Goal: Task Accomplishment & Management: Manage account settings

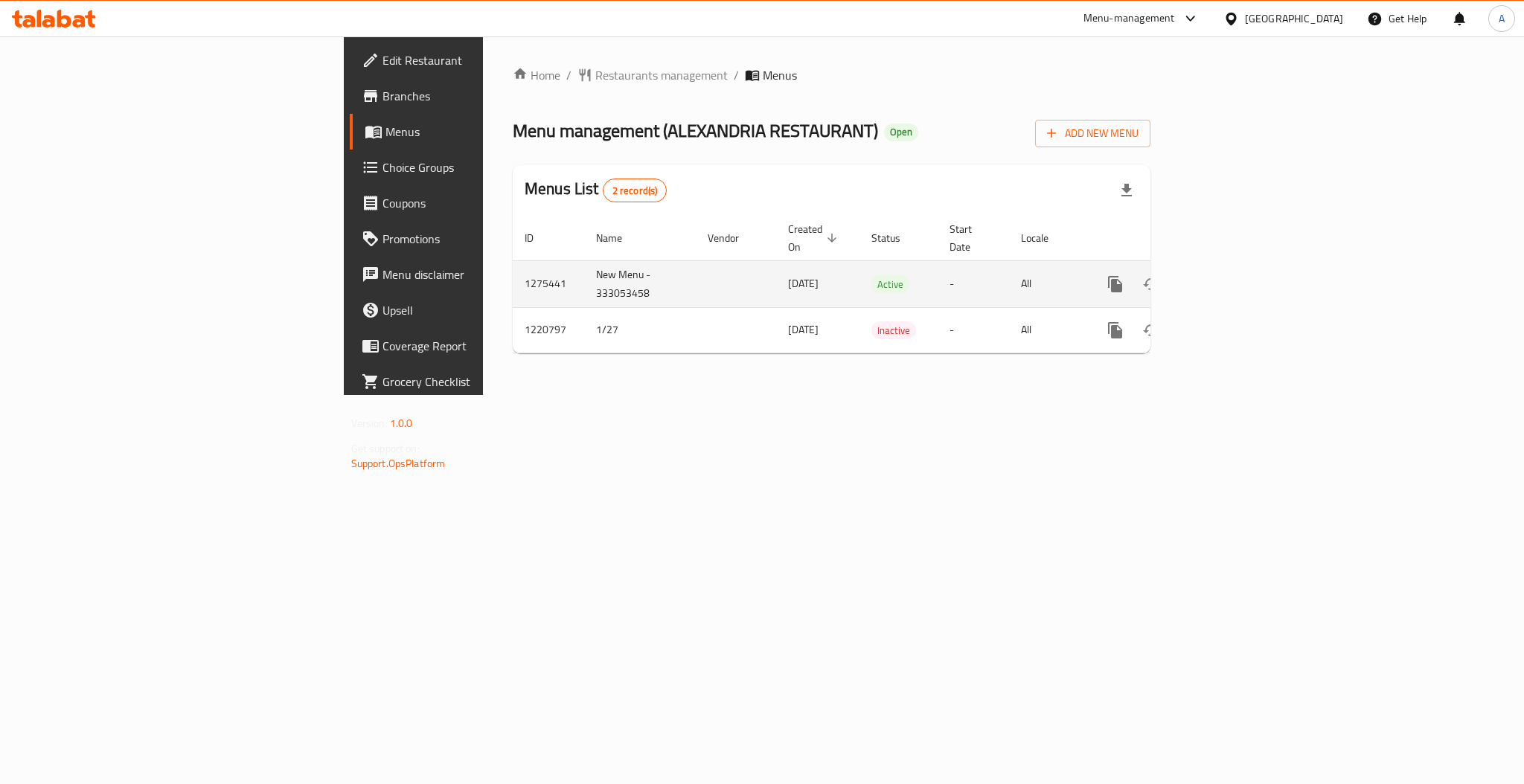
click at [1232, 275] on icon "enhanced table" at bounding box center [1223, 284] width 18 height 18
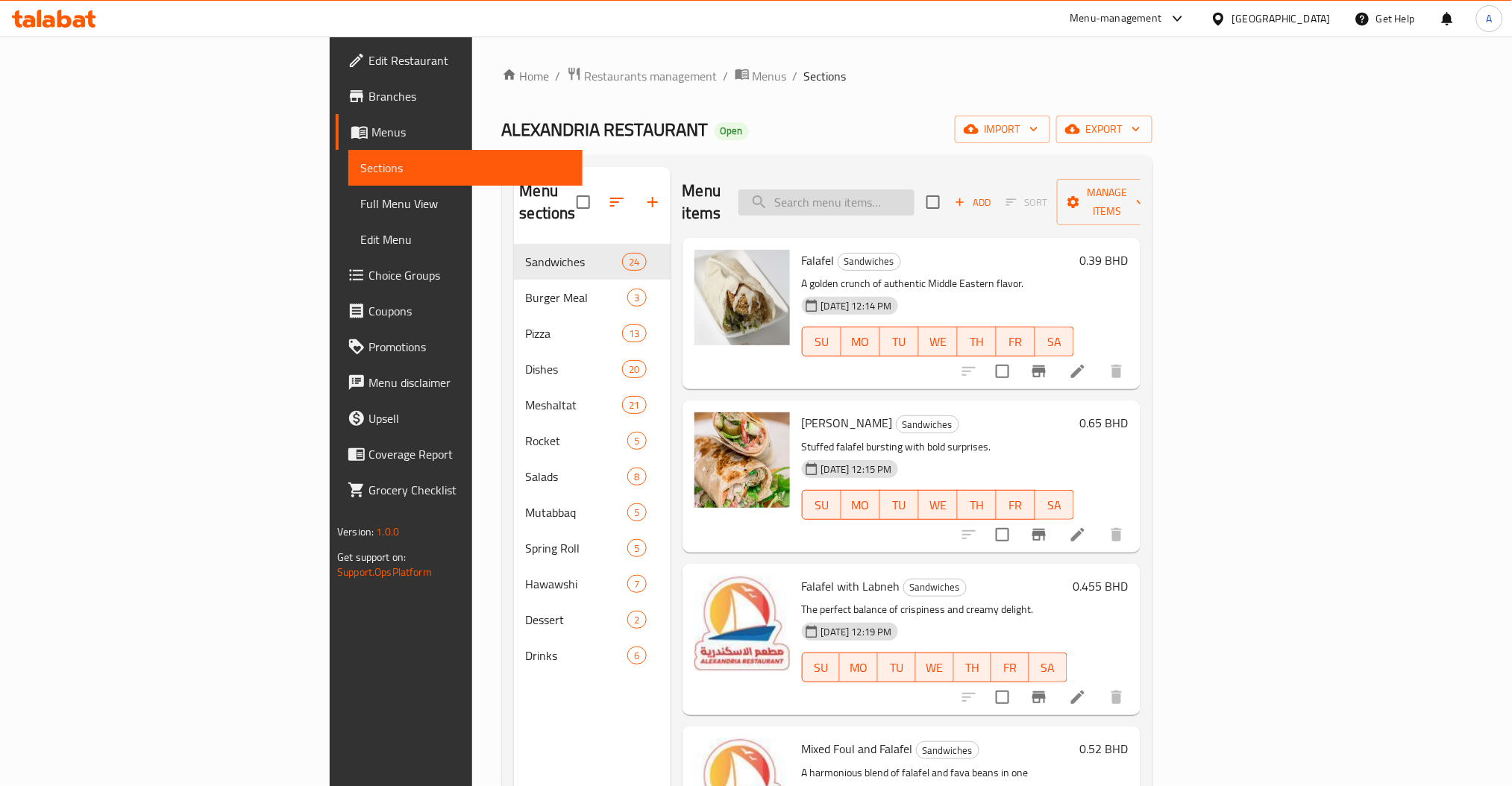
click at [915, 196] on input "search" at bounding box center [827, 202] width 176 height 26
click at [874, 164] on div "Menu sections Sandwiches 24 Burger Meal 3 Pizza 13 Dishes 20 Meshaltat 21 Rocke…" at bounding box center [828, 560] width 651 height 810
click at [821, 101] on div "Home / Restaurants management / Menus / Sections ALEXANDRIA RESTAURANT Open imp…" at bounding box center [828, 516] width 651 height 899
click at [1087, 363] on icon at bounding box center [1077, 372] width 18 height 18
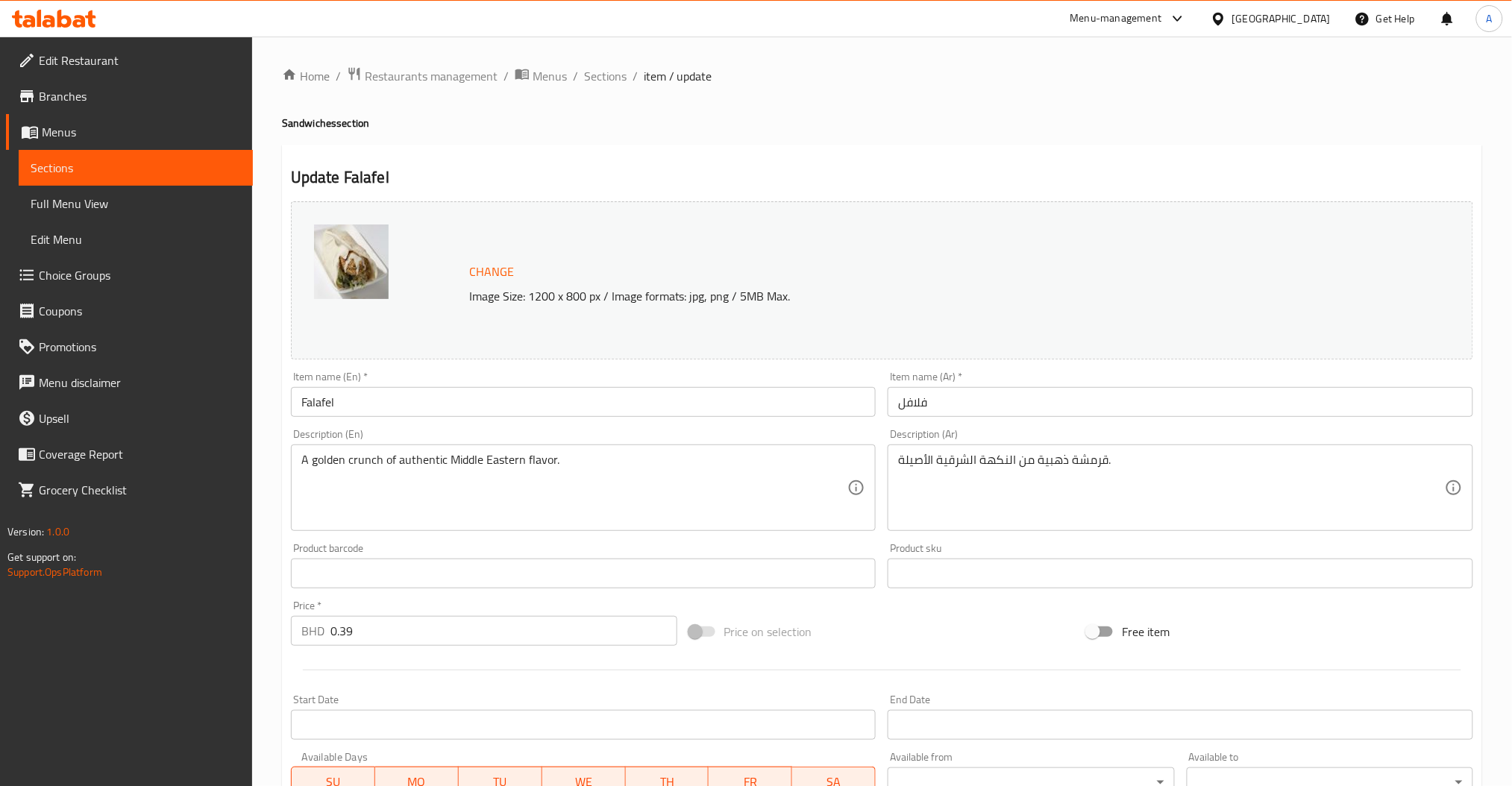
click at [753, 300] on p "Image Size: 1200 x 800 px / Image formats: jpg, png / 5MB Max." at bounding box center [889, 296] width 852 height 18
copy div "Image Size: 1200 x 800 px / Image formats: jpg, png / 5MB Max."
